Goal: Find specific page/section: Find specific page/section

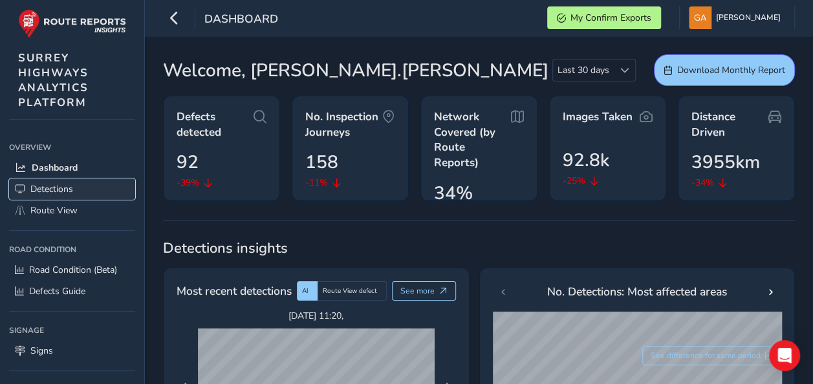
click at [57, 184] on span "Detections" at bounding box center [51, 189] width 43 height 12
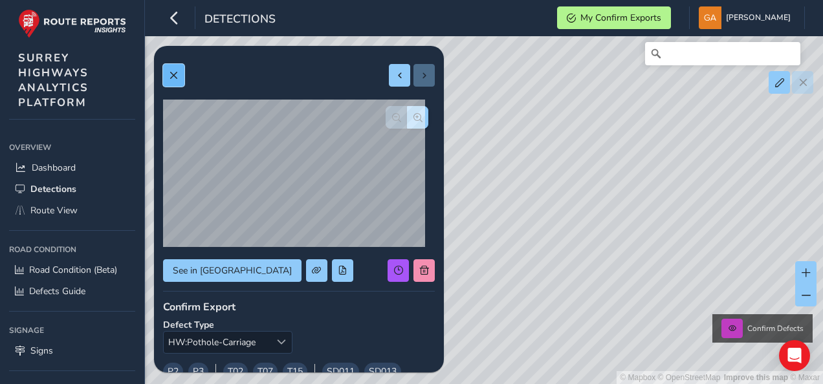
click at [171, 75] on span at bounding box center [173, 75] width 9 height 9
click at [807, 274] on span at bounding box center [806, 273] width 9 height 9
drag, startPoint x: 740, startPoint y: 223, endPoint x: 525, endPoint y: 250, distance: 216.6
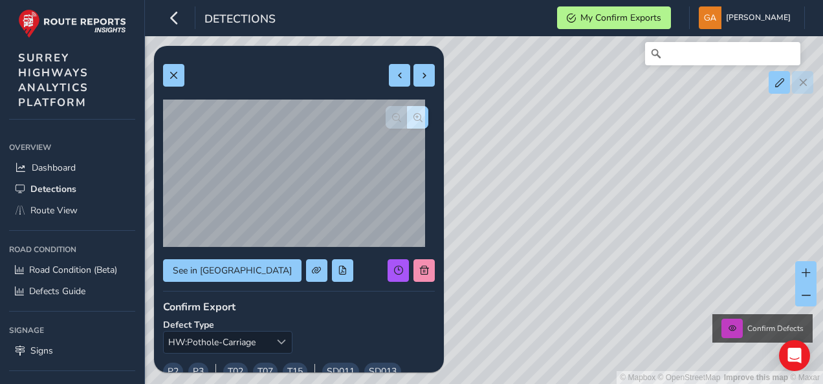
click at [525, 250] on div "© Mapbox © OpenStreetMap Improve this map © Maxar Confirm Defects" at bounding box center [411, 192] width 823 height 384
click at [805, 271] on span at bounding box center [806, 273] width 9 height 9
drag, startPoint x: 730, startPoint y: 287, endPoint x: 604, endPoint y: 214, distance: 145.6
click at [604, 214] on div "© Mapbox © OpenStreetMap Improve this map © Maxar Confirm Defects" at bounding box center [411, 192] width 823 height 384
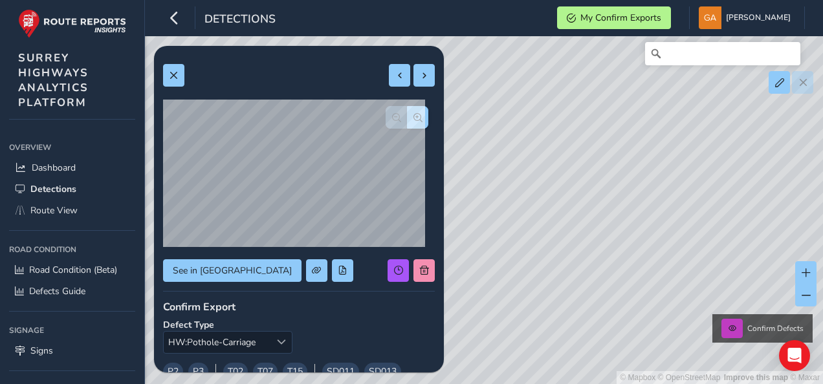
drag, startPoint x: 661, startPoint y: 208, endPoint x: 598, endPoint y: 226, distance: 65.3
click at [598, 226] on div "© Mapbox © OpenStreetMap Improve this map © Maxar Confirm Defects" at bounding box center [411, 192] width 823 height 384
click at [173, 73] on span at bounding box center [173, 75] width 9 height 9
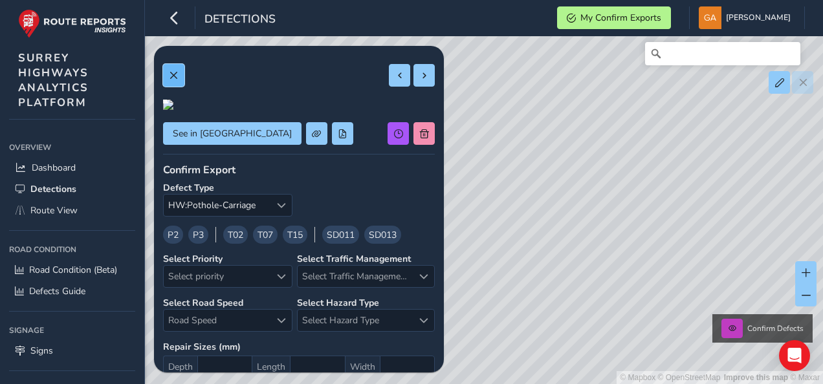
click at [174, 69] on button at bounding box center [173, 75] width 21 height 23
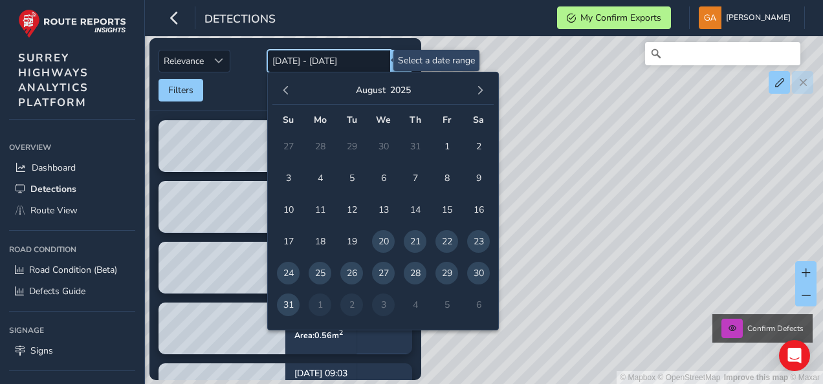
click at [331, 63] on input "[DATE] - [DATE]" at bounding box center [329, 61] width 124 height 23
click at [479, 87] on span "button" at bounding box center [480, 90] width 9 height 9
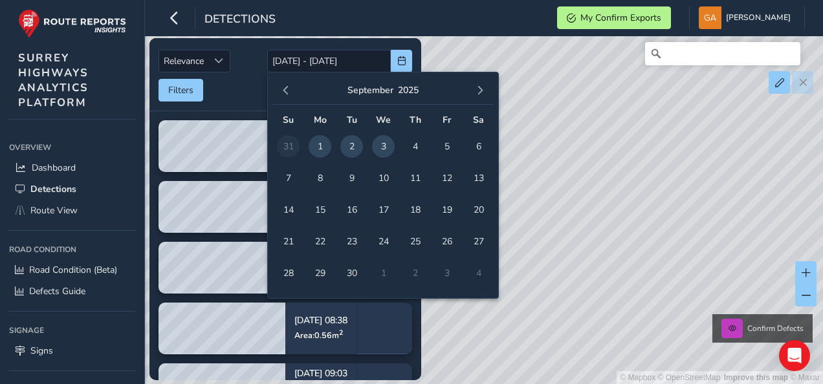
click at [384, 146] on span "3" at bounding box center [383, 146] width 23 height 23
type input "[DATE]"
click at [552, 93] on div "© Mapbox © OpenStreetMap Improve this map © Maxar Confirm Defects" at bounding box center [411, 192] width 823 height 384
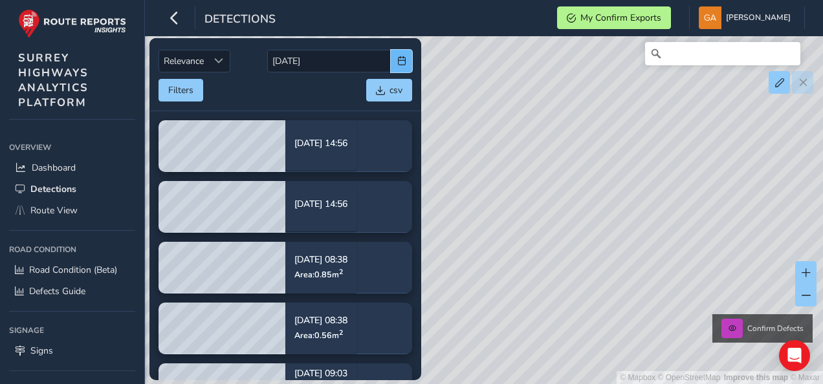
click at [399, 56] on span "button" at bounding box center [401, 60] width 9 height 9
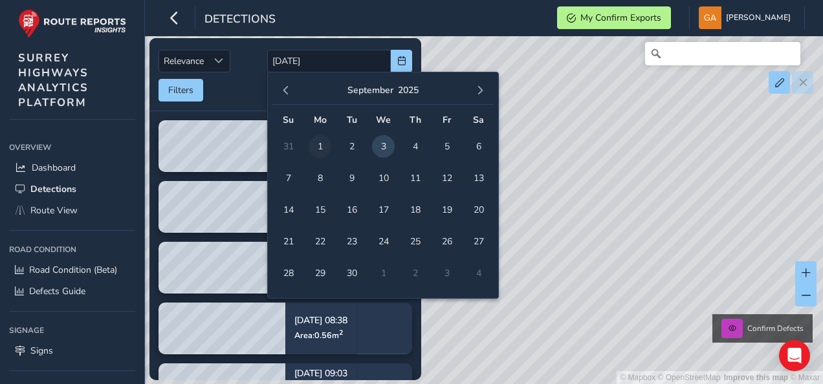
click at [321, 140] on span "1" at bounding box center [320, 146] width 23 height 23
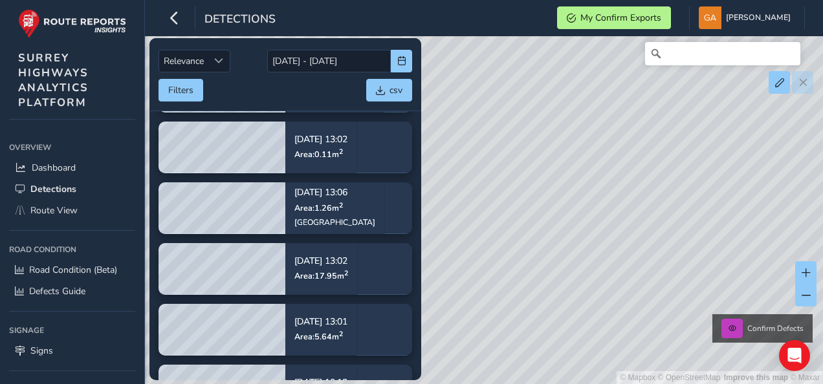
scroll to position [311, 0]
